Goal: Submit feedback/report problem

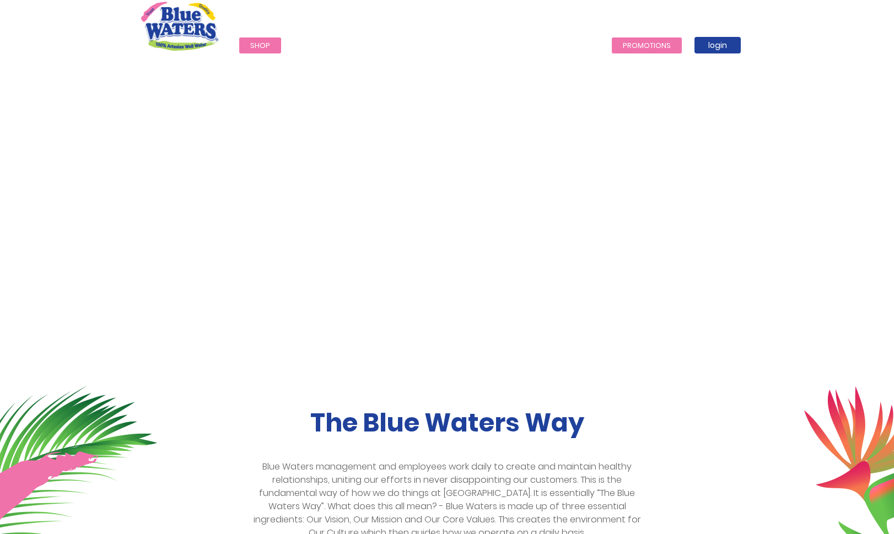
click at [630, 46] on link "Promotions" at bounding box center [647, 45] width 70 height 16
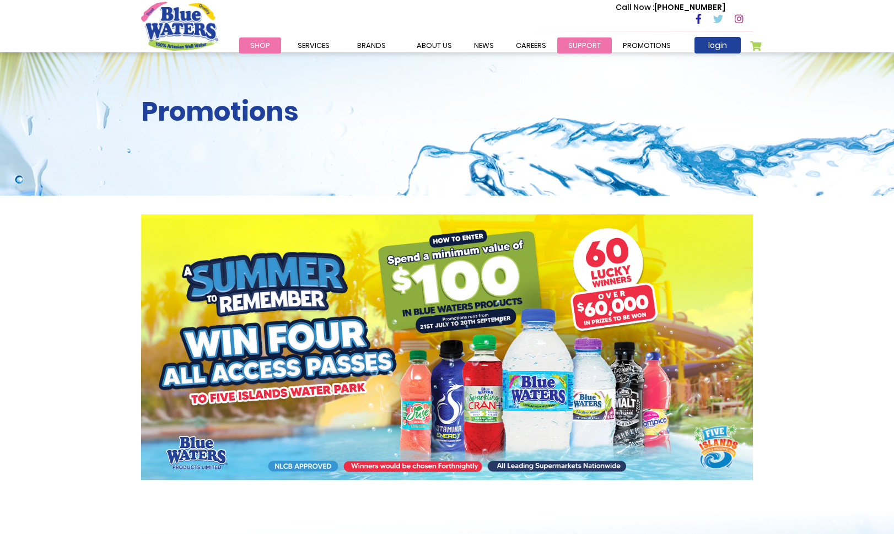
click at [578, 48] on link "support" at bounding box center [584, 45] width 55 height 16
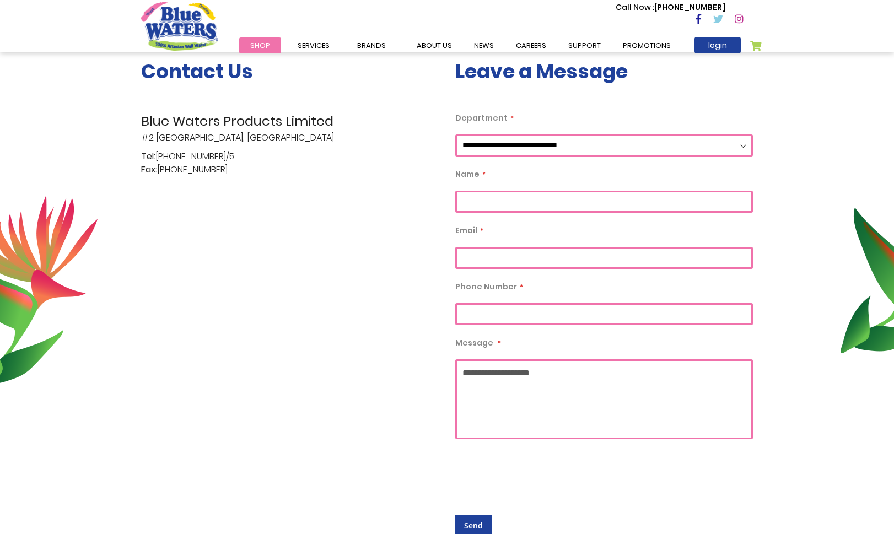
scroll to position [234, 0]
select select "**"
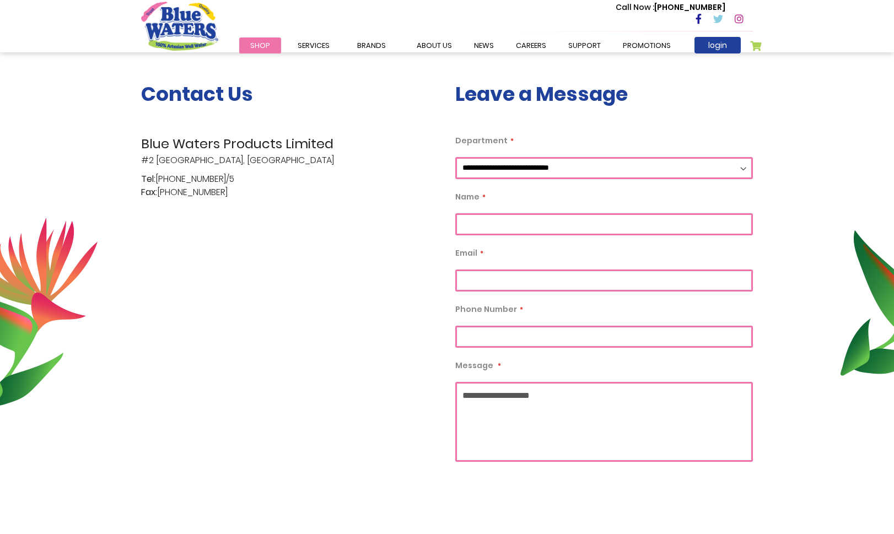
scroll to position [209, 0]
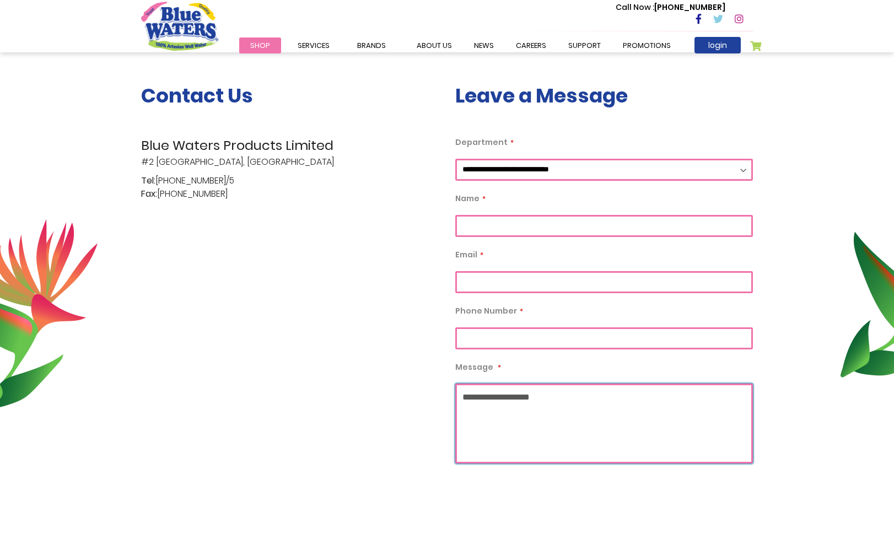
click at [537, 412] on textarea "Message" at bounding box center [604, 424] width 298 height 80
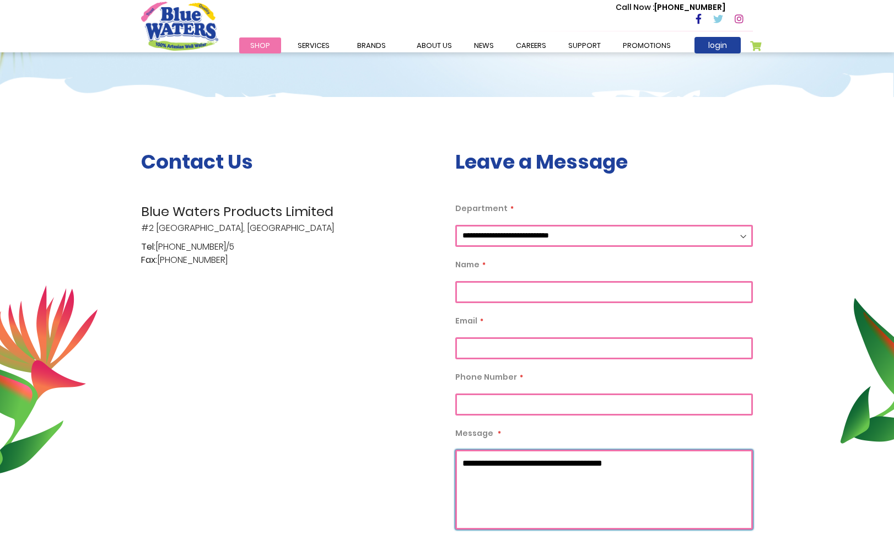
scroll to position [153, 0]
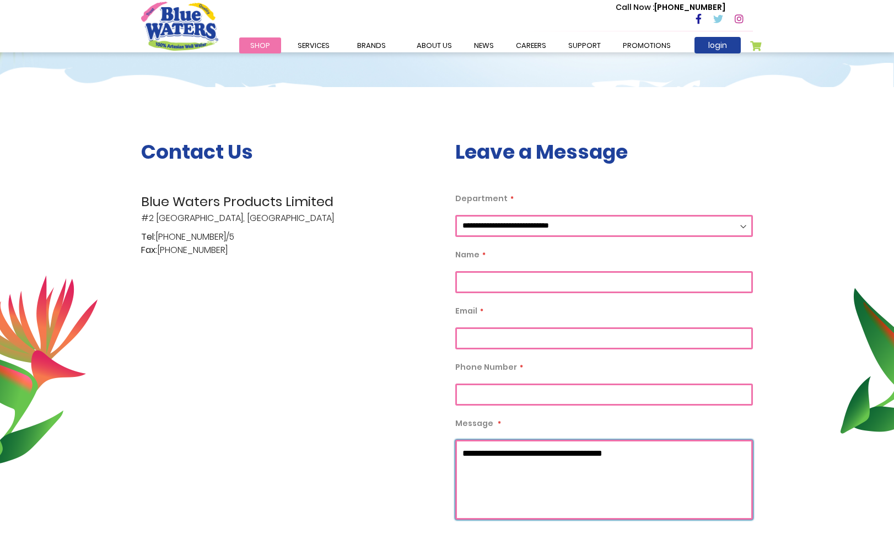
type textarea "**********"
click at [522, 276] on input "Department" at bounding box center [604, 282] width 298 height 22
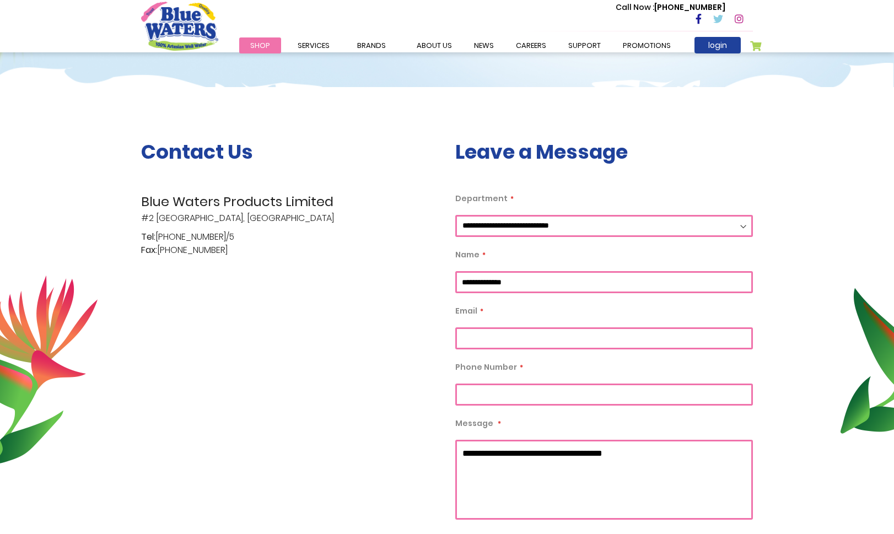
type input "**********"
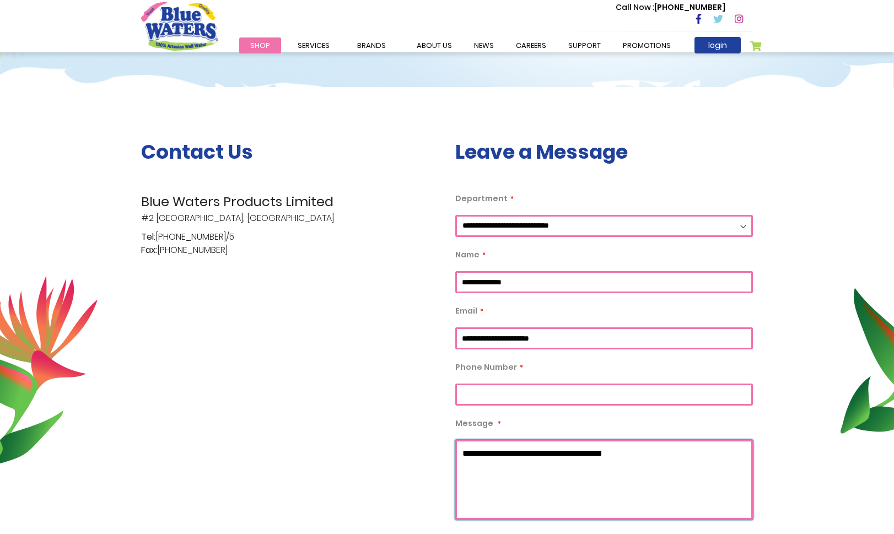
click at [676, 453] on textarea "**********" at bounding box center [604, 480] width 298 height 80
click at [664, 446] on textarea "**********" at bounding box center [604, 480] width 298 height 80
click at [664, 450] on textarea "**********" at bounding box center [604, 480] width 298 height 80
drag, startPoint x: 581, startPoint y: 455, endPoint x: 592, endPoint y: 447, distance: 14.2
click at [581, 455] on textarea "**********" at bounding box center [604, 480] width 298 height 80
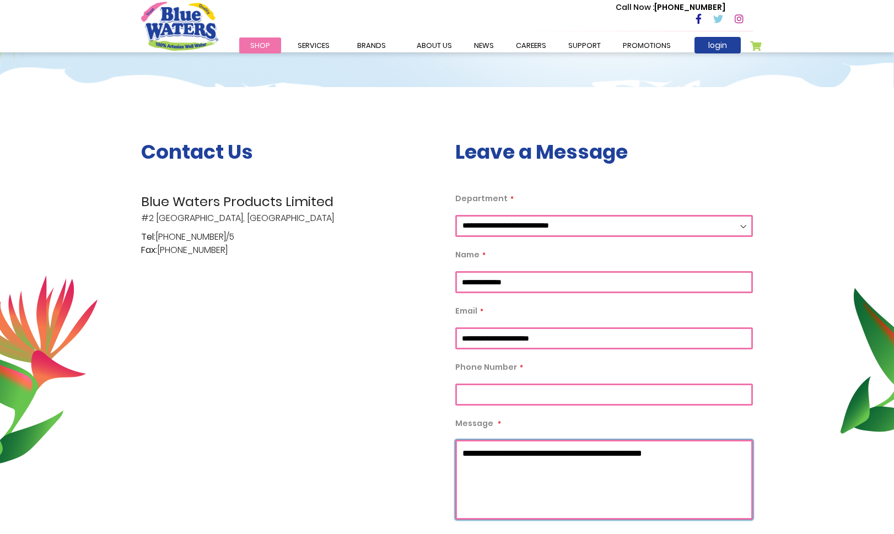
click at [720, 455] on textarea "**********" at bounding box center [604, 480] width 298 height 80
type textarea "**********"
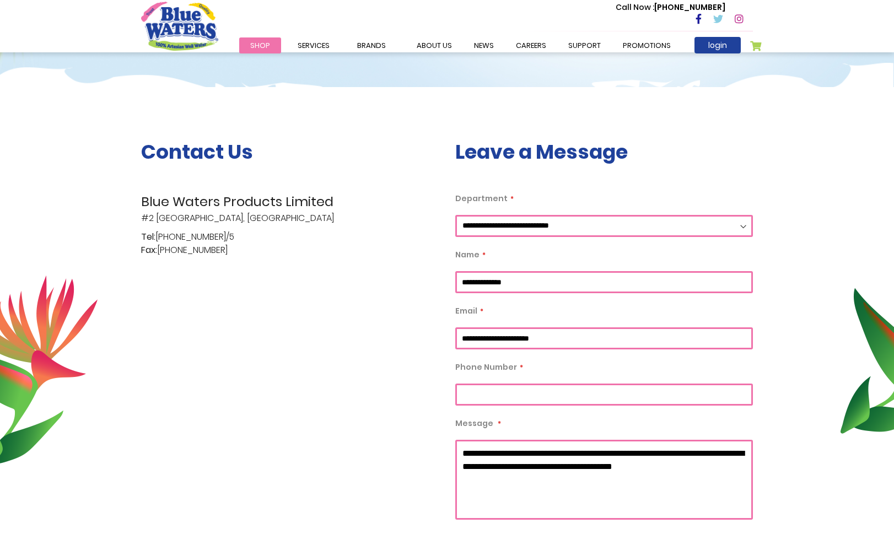
click at [614, 394] on input "Phone Number" at bounding box center [604, 395] width 298 height 22
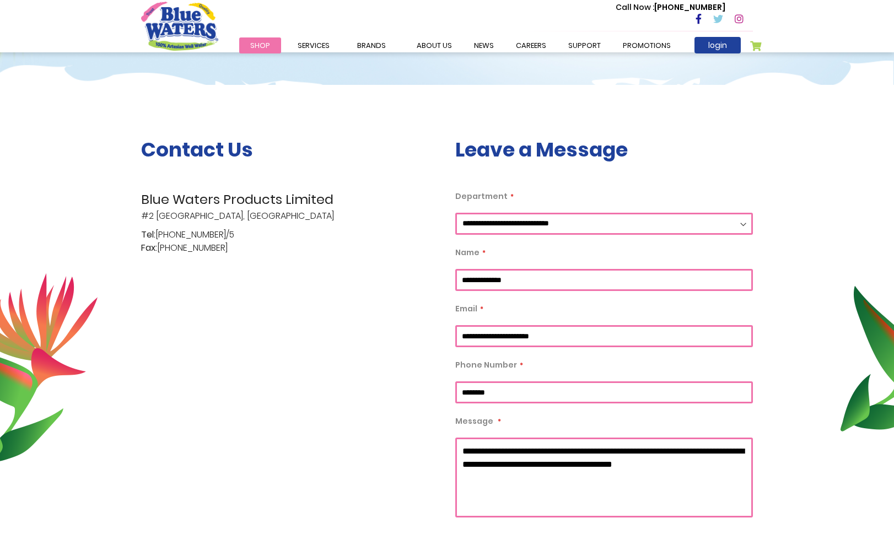
type input "********"
click at [550, 473] on textarea "**********" at bounding box center [604, 478] width 298 height 80
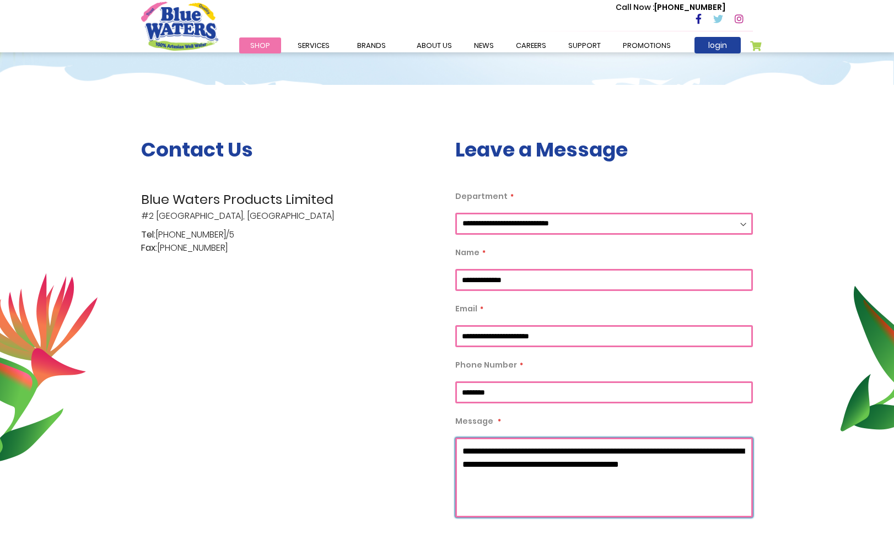
paste textarea "**********"
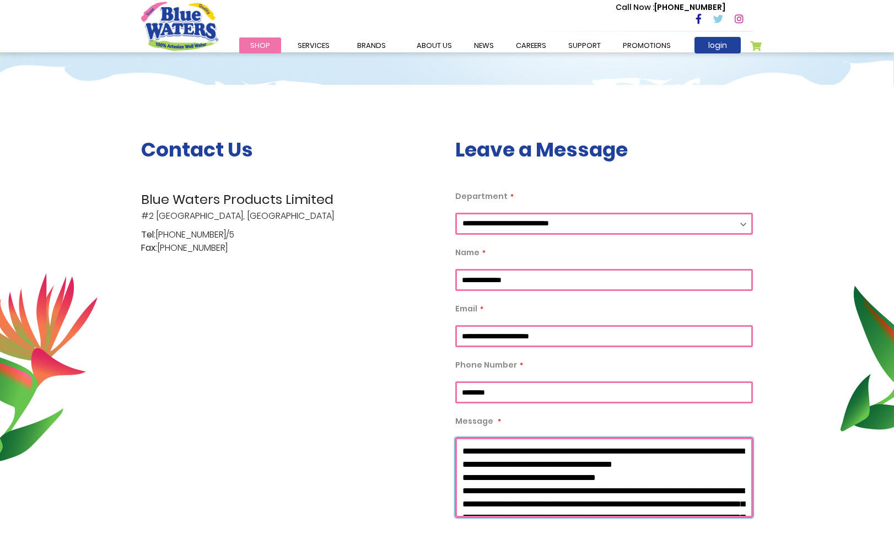
scroll to position [0, 0]
click at [556, 472] on textarea "Message" at bounding box center [604, 478] width 298 height 80
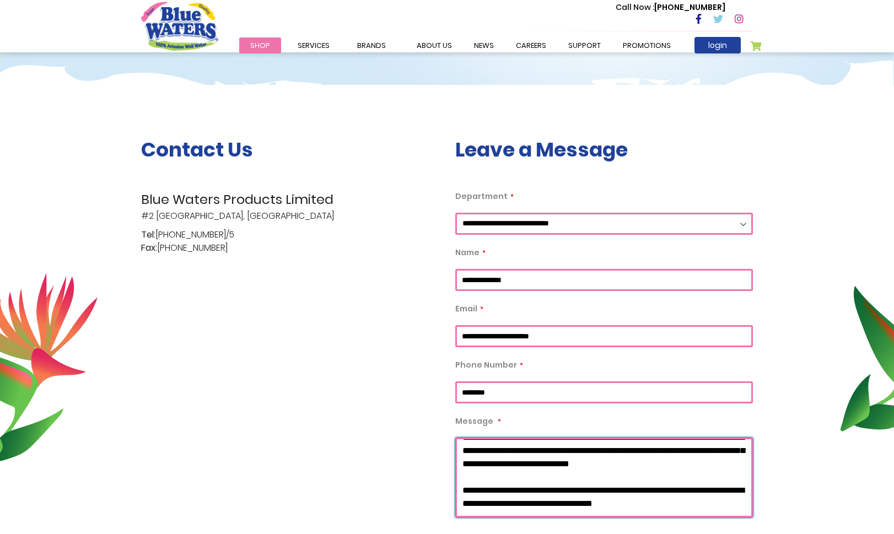
scroll to position [270, 0]
drag, startPoint x: 594, startPoint y: 461, endPoint x: 549, endPoint y: 461, distance: 45.2
click at [550, 461] on textarea "Message" at bounding box center [604, 478] width 298 height 80
click at [731, 459] on textarea "Message" at bounding box center [604, 478] width 298 height 80
click at [689, 458] on textarea "Message" at bounding box center [604, 478] width 298 height 80
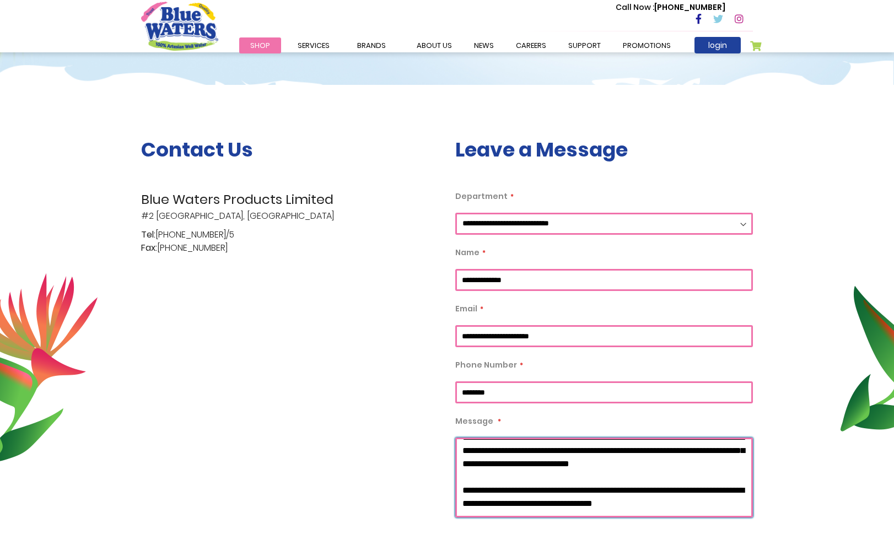
click at [686, 458] on textarea "Message" at bounding box center [604, 478] width 298 height 80
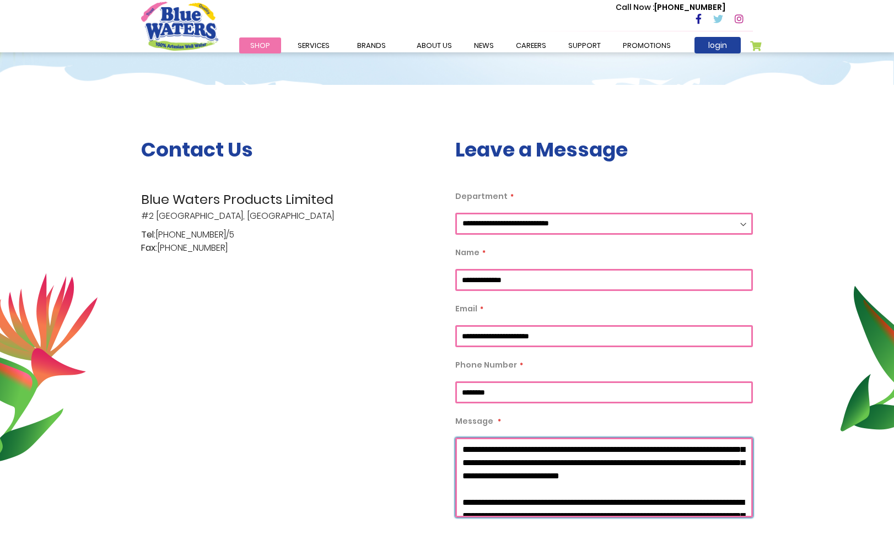
scroll to position [69, 0]
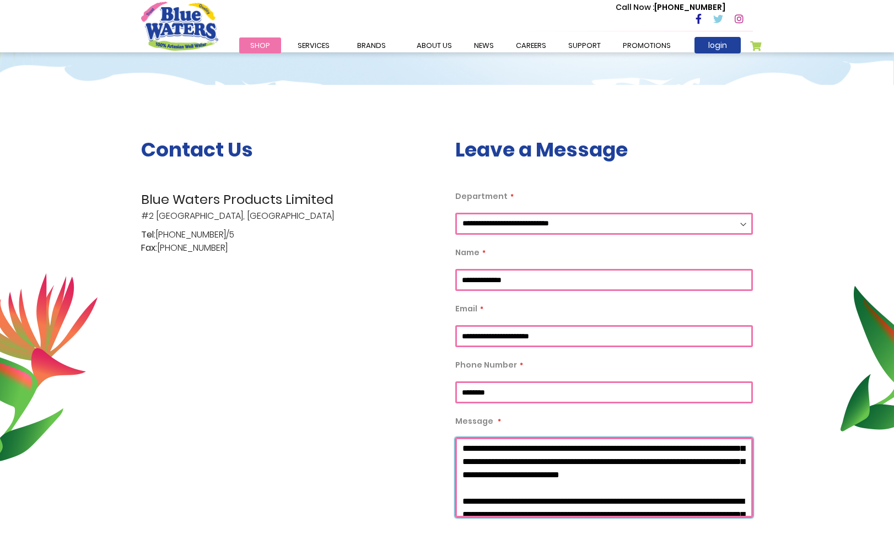
click at [659, 502] on textarea "Message" at bounding box center [604, 478] width 298 height 80
click at [532, 462] on textarea "Message" at bounding box center [604, 478] width 298 height 80
click at [531, 462] on textarea "Message" at bounding box center [604, 478] width 298 height 80
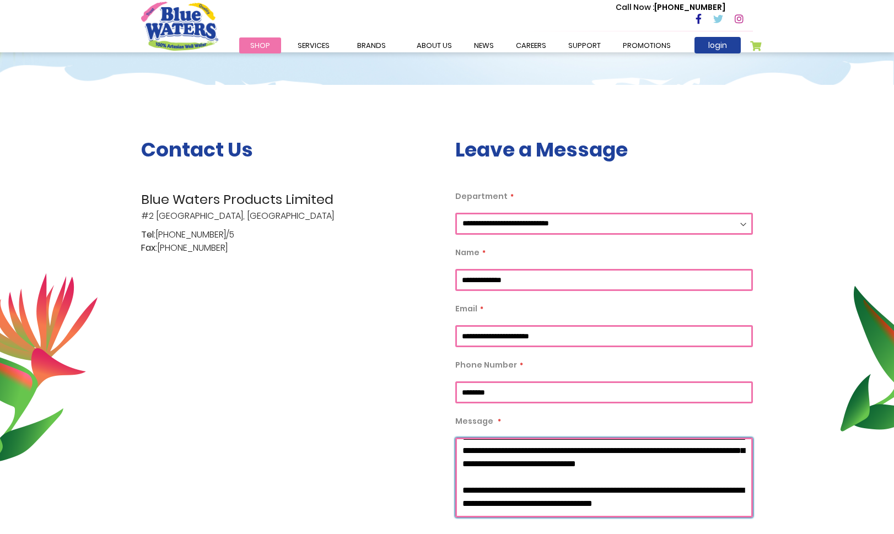
scroll to position [328, 0]
click at [578, 481] on textarea "Message" at bounding box center [604, 478] width 298 height 80
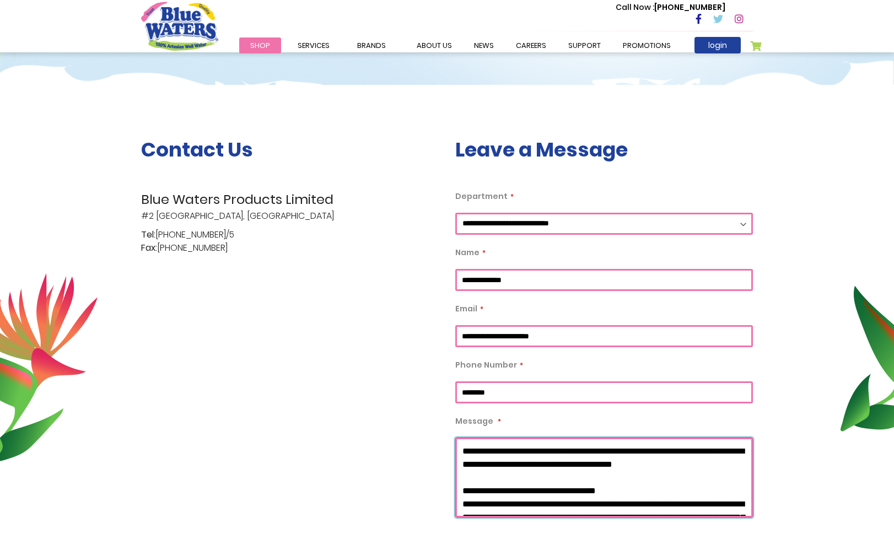
scroll to position [0, 0]
click at [539, 476] on textarea "Message" at bounding box center [604, 478] width 298 height 80
click at [478, 475] on textarea "Message" at bounding box center [604, 478] width 298 height 80
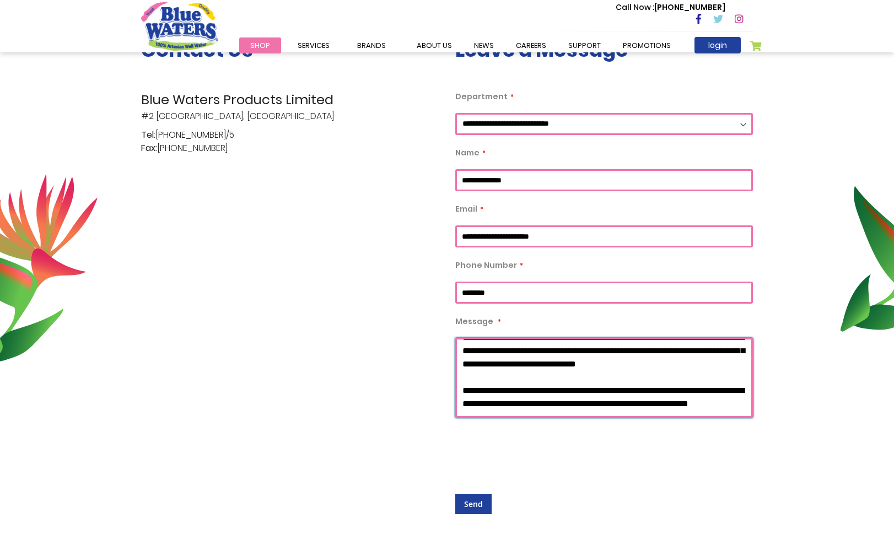
scroll to position [265, 0]
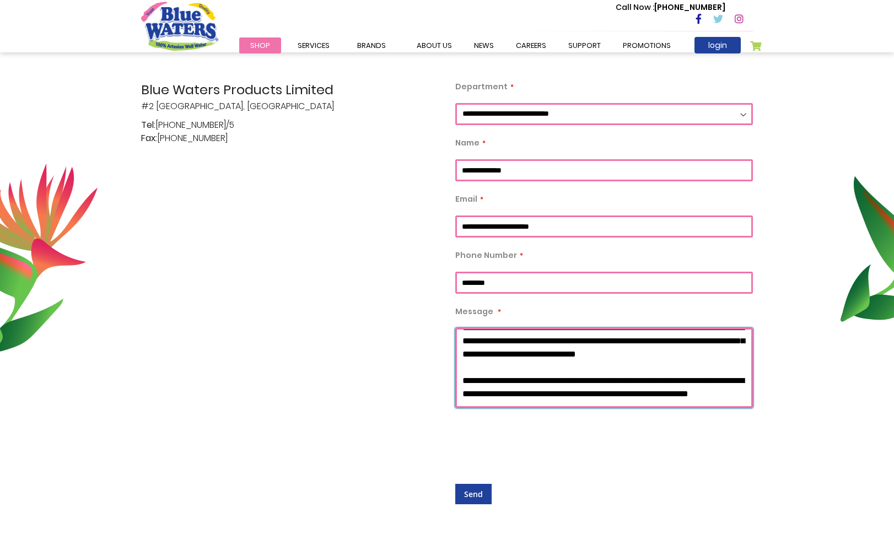
drag, startPoint x: 464, startPoint y: 449, endPoint x: 623, endPoint y: 387, distance: 171.1
click at [623, 387] on textarea "Message" at bounding box center [604, 368] width 298 height 80
click at [522, 379] on textarea "Message" at bounding box center [604, 368] width 298 height 80
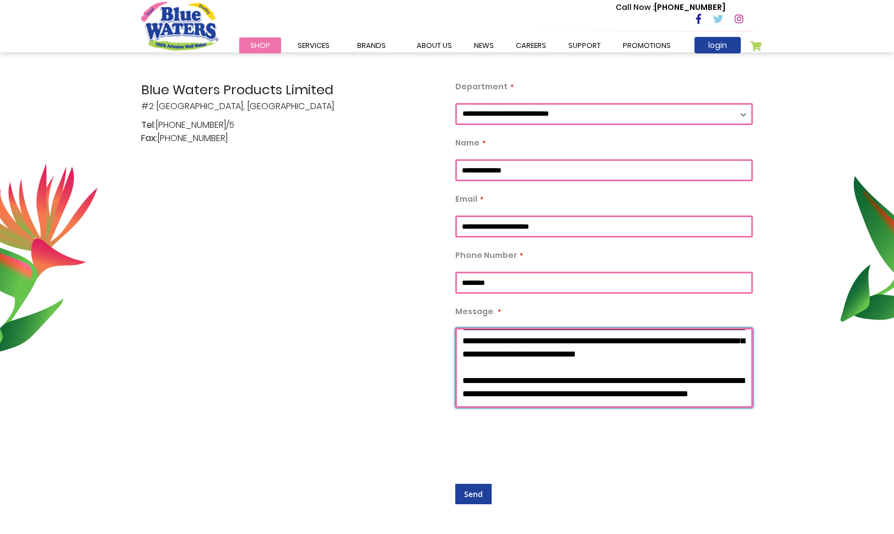
drag, startPoint x: 692, startPoint y: 363, endPoint x: 697, endPoint y: 358, distance: 7.4
click at [692, 363] on textarea "Message" at bounding box center [604, 368] width 298 height 80
click at [658, 333] on textarea "Message" at bounding box center [604, 368] width 298 height 80
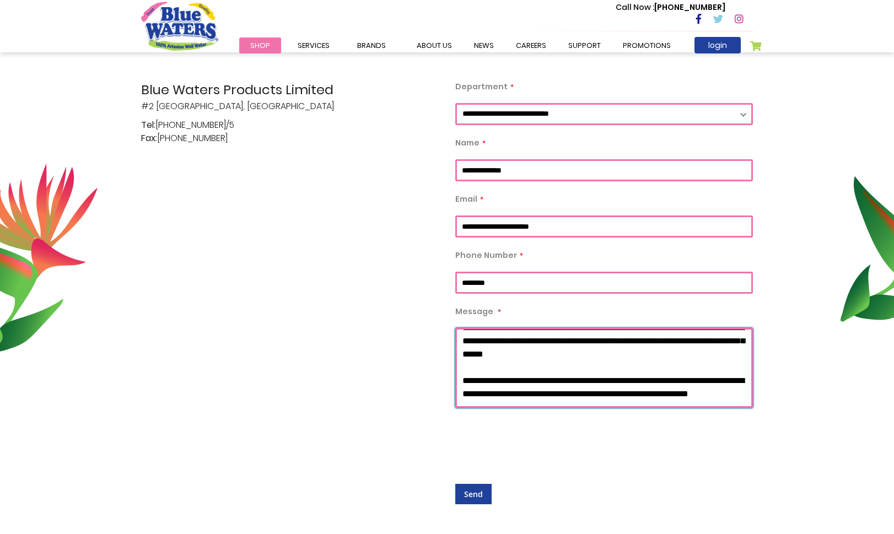
click at [725, 387] on textarea "Message" at bounding box center [604, 368] width 298 height 80
drag, startPoint x: 711, startPoint y: 386, endPoint x: 561, endPoint y: 385, distance: 150.5
click at [560, 383] on textarea "Message" at bounding box center [604, 368] width 298 height 80
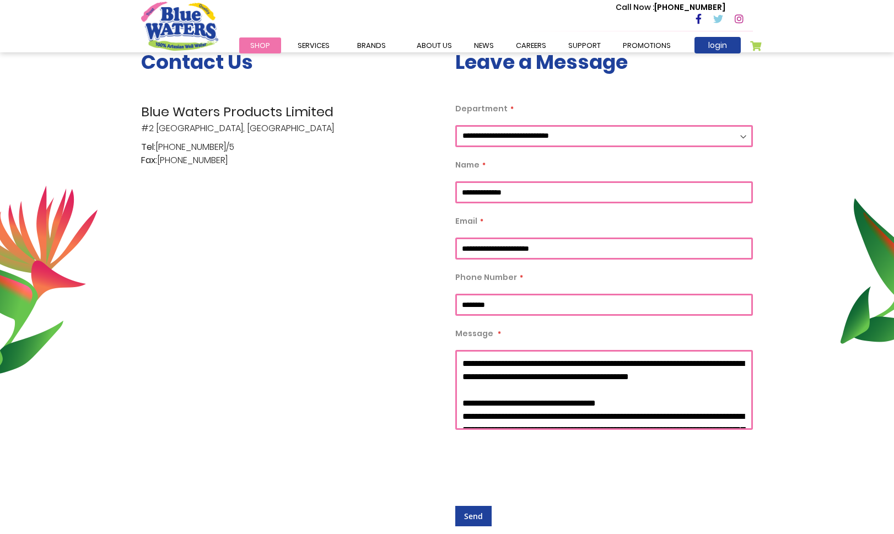
scroll to position [243, 0]
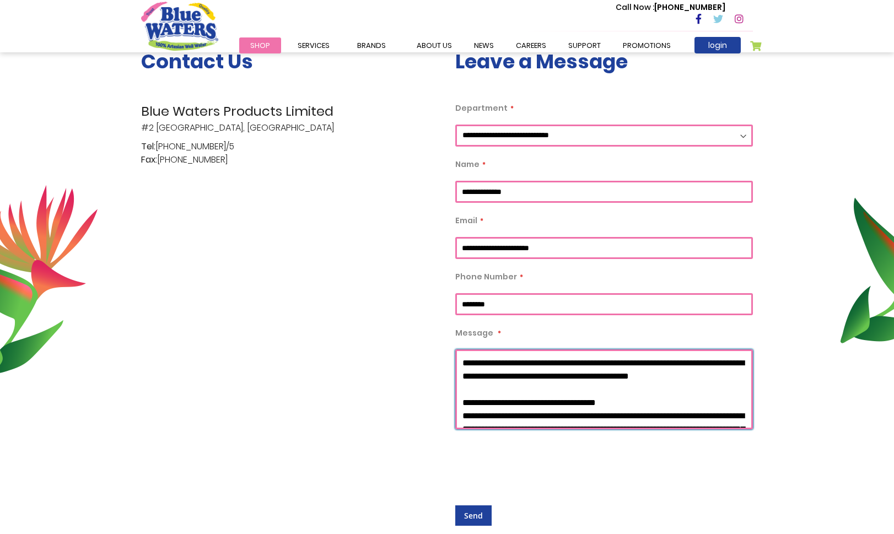
click at [570, 388] on textarea "Message" at bounding box center [604, 390] width 298 height 80
click at [483, 412] on textarea "Message" at bounding box center [604, 390] width 298 height 80
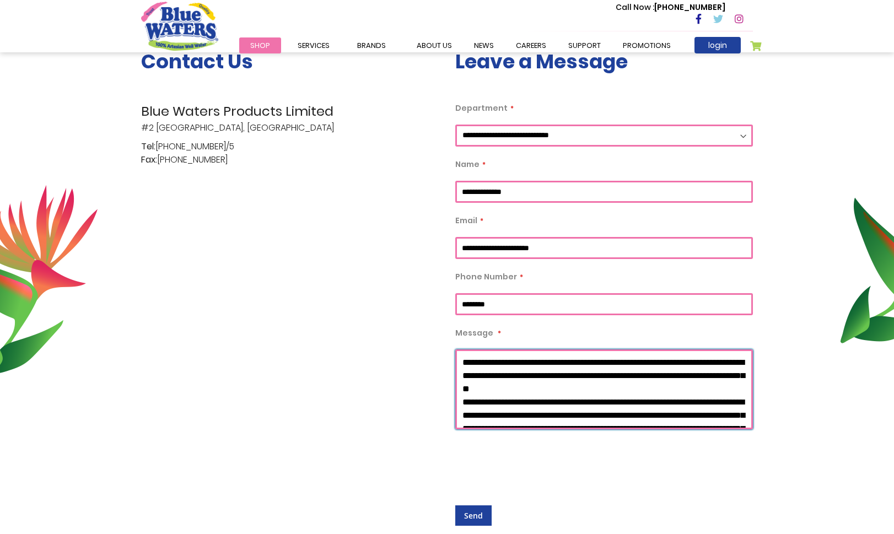
scroll to position [0, 0]
click at [710, 390] on textarea "Message" at bounding box center [604, 390] width 298 height 80
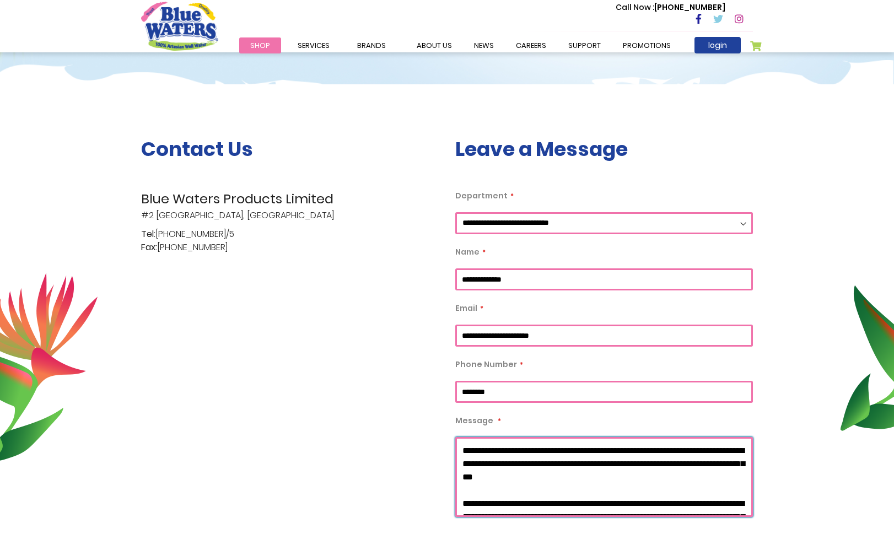
scroll to position [152, 0]
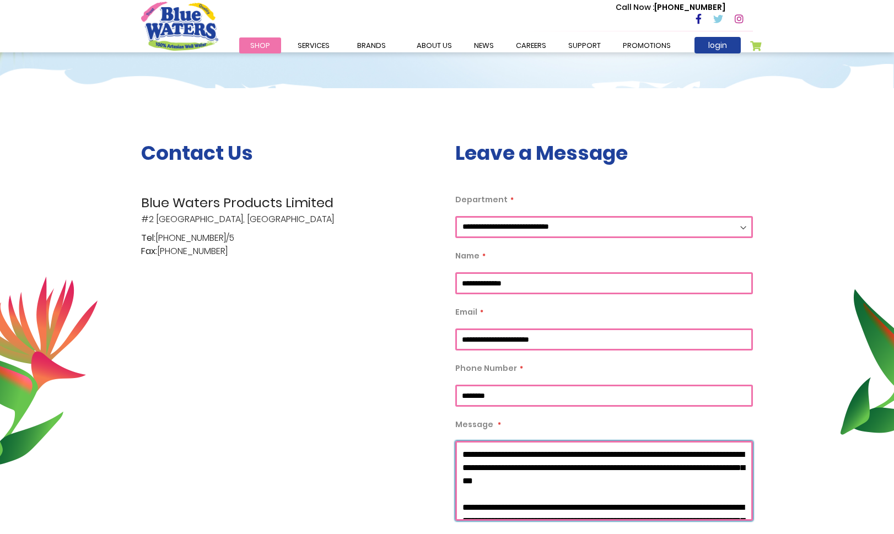
click at [462, 507] on textarea "Message" at bounding box center [604, 481] width 298 height 80
click at [705, 480] on textarea "Message" at bounding box center [604, 481] width 298 height 80
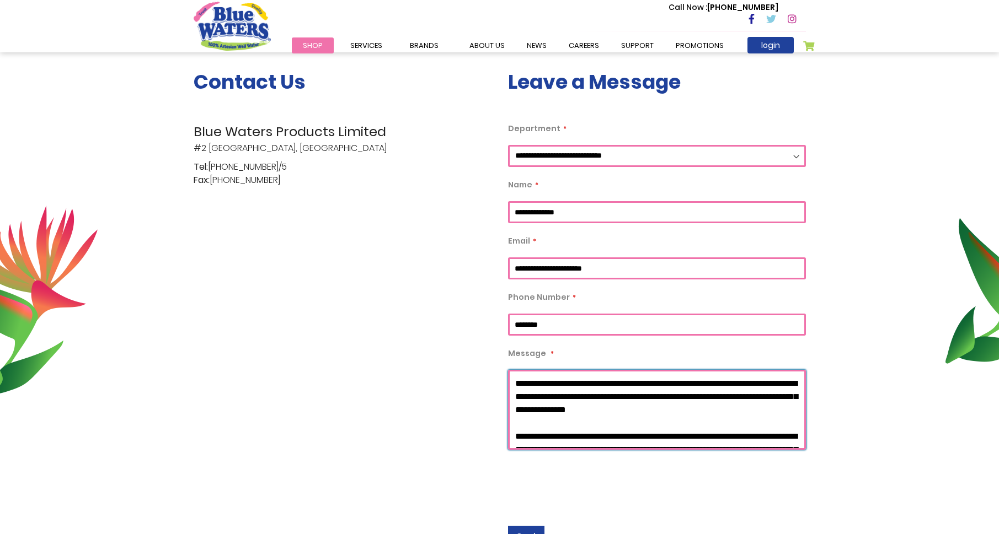
scroll to position [224, 0]
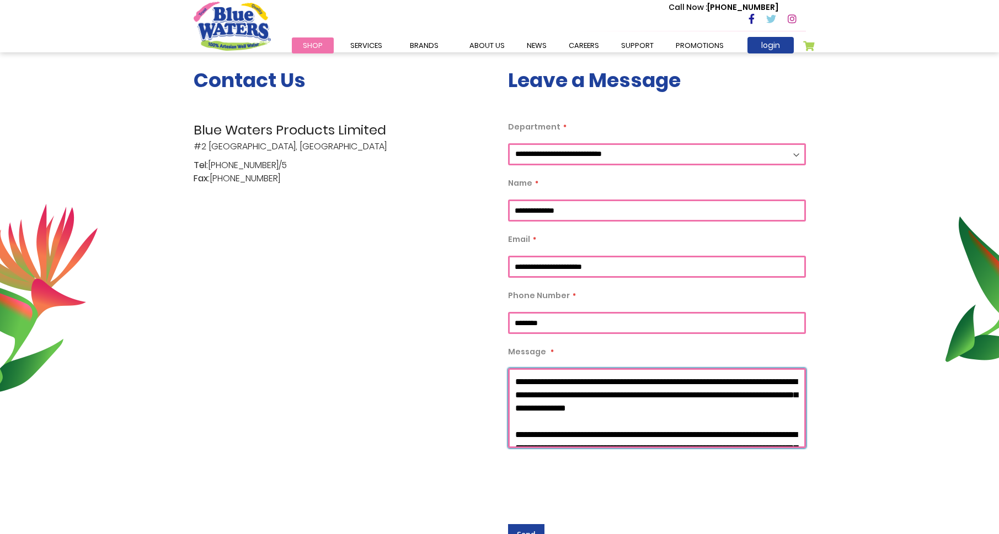
drag, startPoint x: 549, startPoint y: 416, endPoint x: 511, endPoint y: 386, distance: 48.2
click at [509, 385] on textarea "Message" at bounding box center [657, 408] width 298 height 80
click at [600, 439] on textarea "Message" at bounding box center [657, 408] width 298 height 80
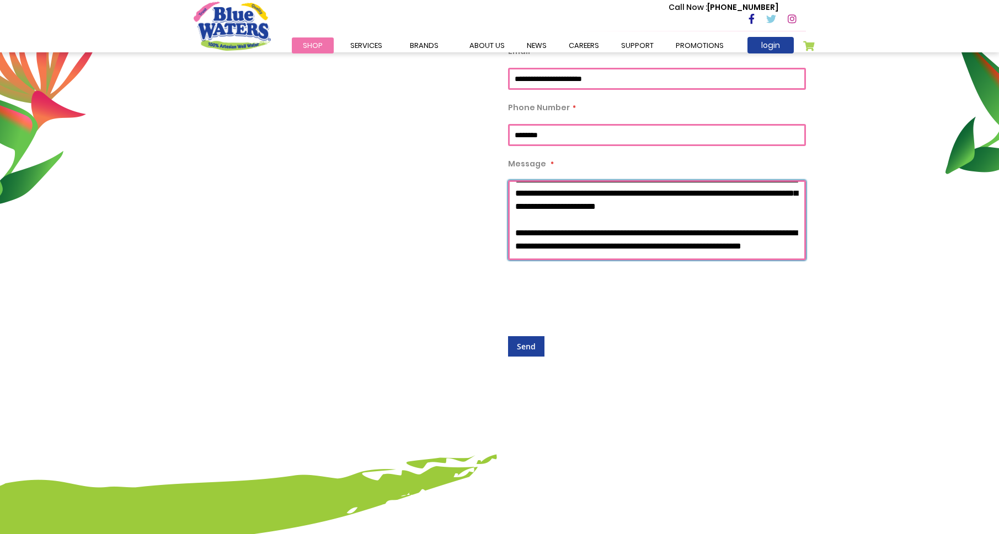
scroll to position [413, 0]
click at [544, 250] on textarea "Message" at bounding box center [657, 220] width 298 height 80
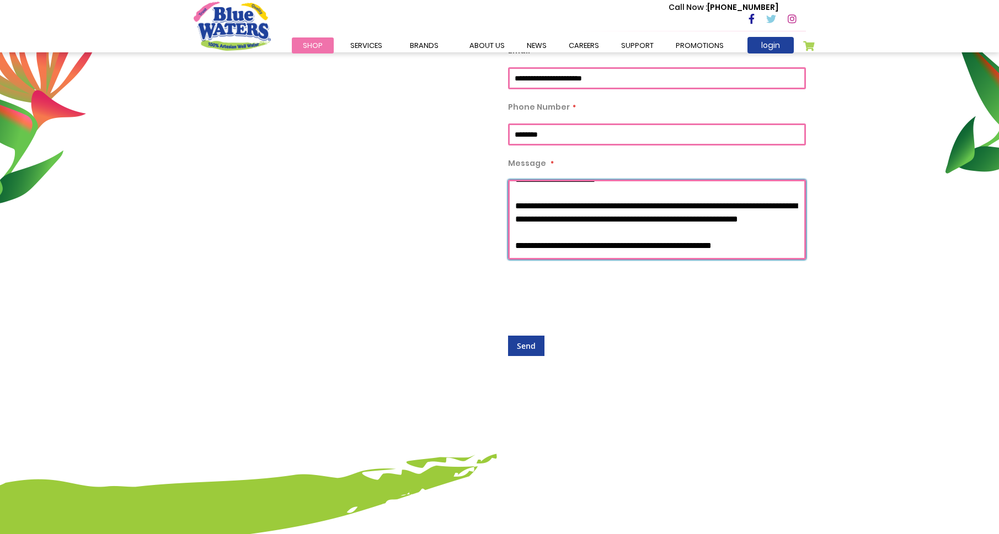
scroll to position [358, 0]
click at [516, 232] on textarea "Message" at bounding box center [657, 220] width 298 height 80
click at [606, 244] on textarea "Message" at bounding box center [657, 220] width 298 height 80
type textarea "**********"
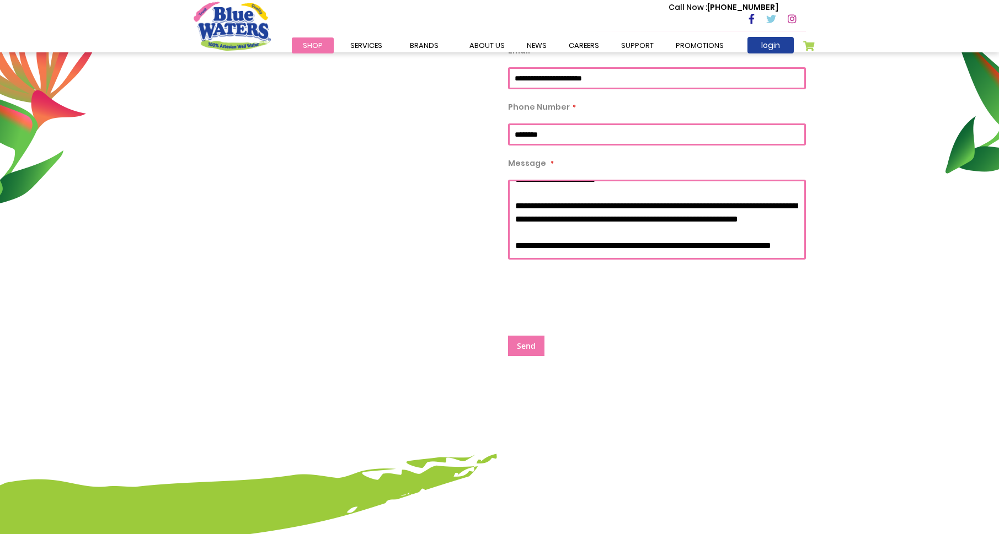
click at [526, 353] on button "Send" at bounding box center [526, 346] width 36 height 20
